Goal: Information Seeking & Learning: Find specific fact

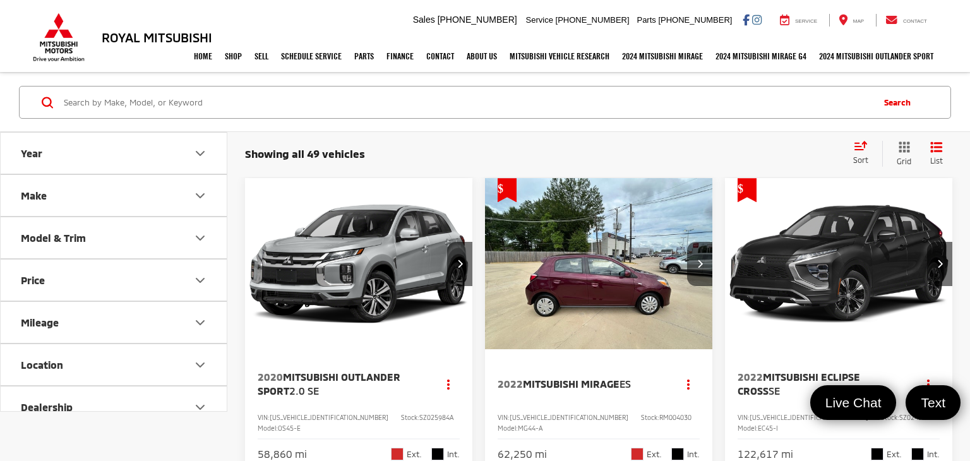
click at [328, 106] on input "Search by Make, Model, or Keyword" at bounding box center [467, 102] width 809 height 30
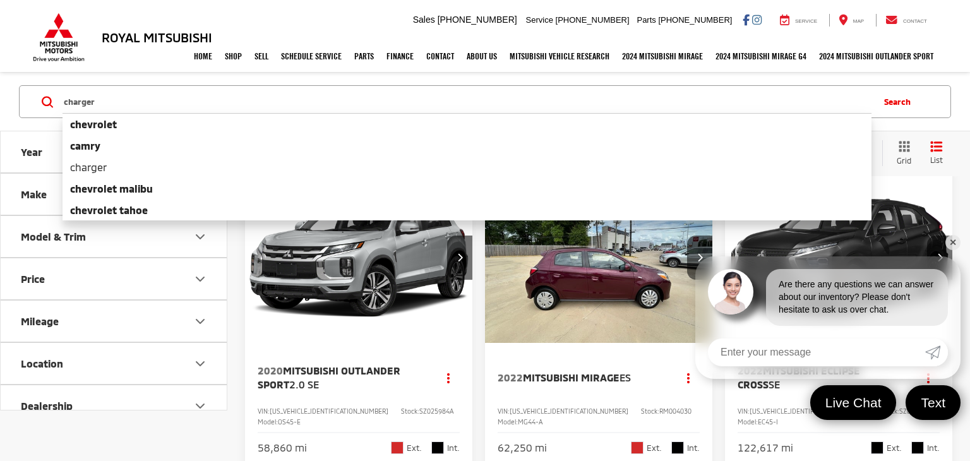
type input "charger"
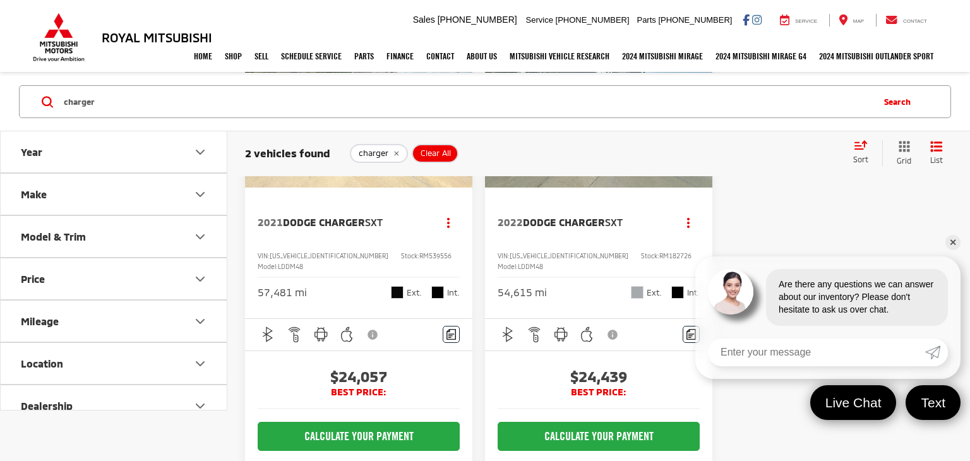
scroll to position [157, 0]
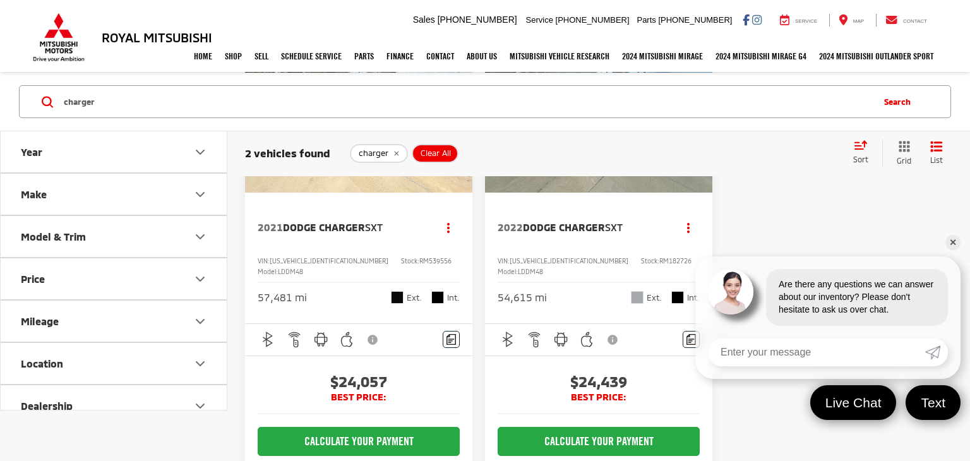
click at [953, 240] on link "✕" at bounding box center [953, 242] width 15 height 15
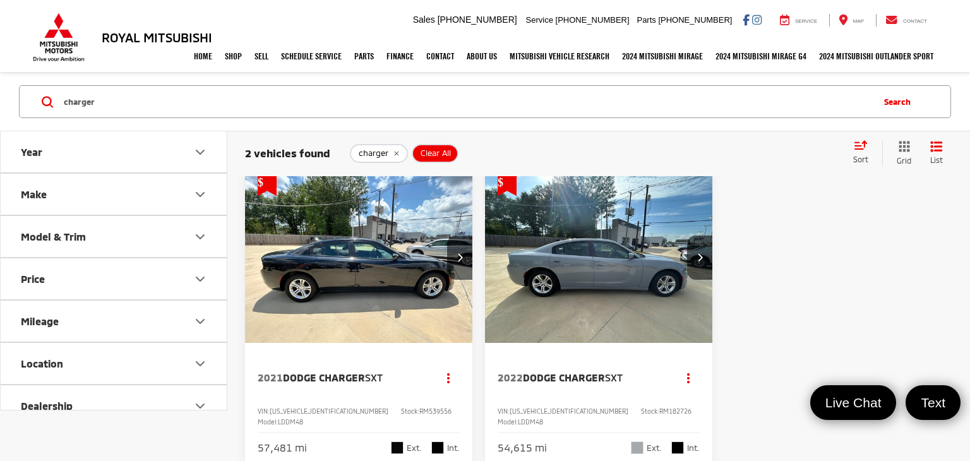
scroll to position [60, 0]
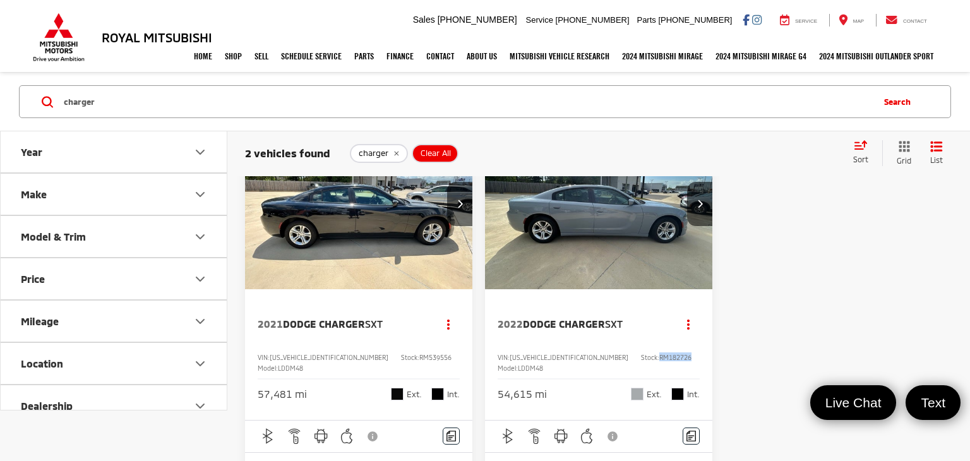
drag, startPoint x: 646, startPoint y: 356, endPoint x: 624, endPoint y: 357, distance: 22.1
click at [610, 361] on div "VIN: 2C3CDXBG5NH182726 Stock: RM182726 Model: LDDM48" at bounding box center [599, 363] width 202 height 20
copy div "RM182726"
